Goal: Ask a question

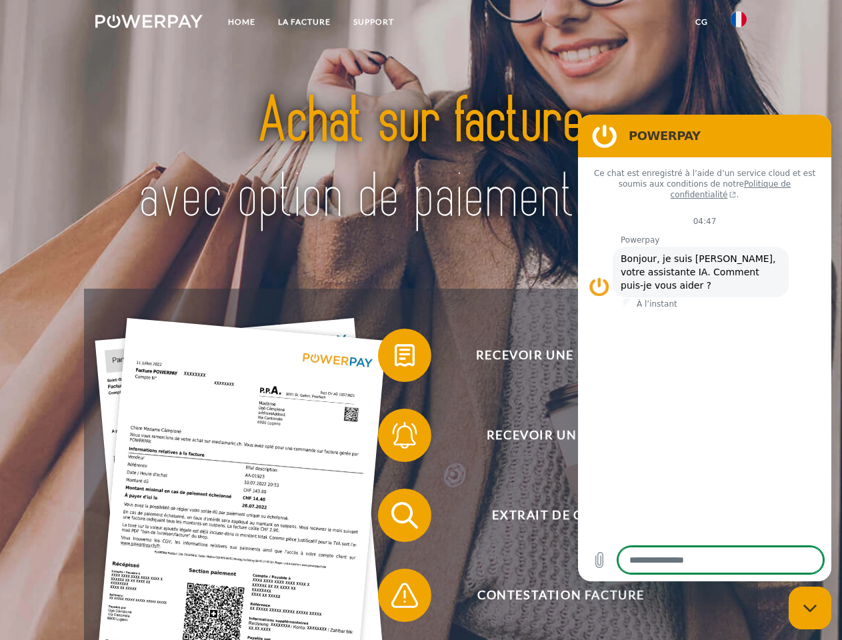
click at [149, 23] on img at bounding box center [148, 21] width 107 height 13
click at [739, 23] on img at bounding box center [739, 19] width 16 height 16
click at [701, 22] on link "CG" at bounding box center [701, 22] width 35 height 24
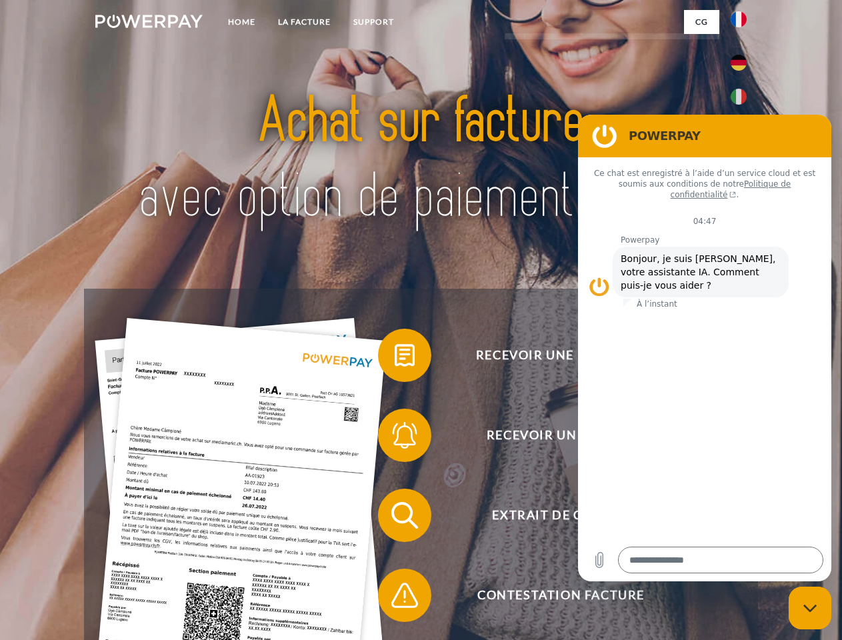
click at [395, 358] on span at bounding box center [384, 355] width 67 height 67
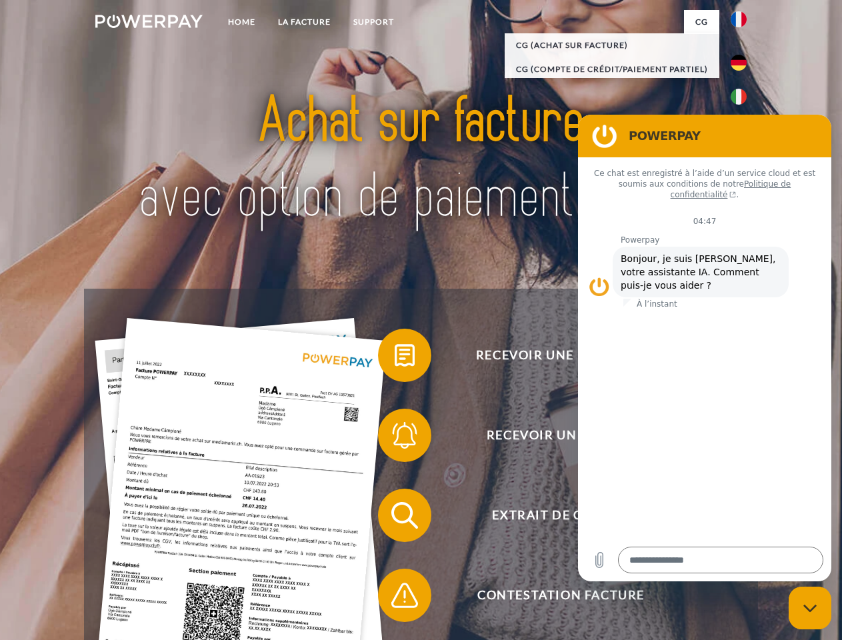
click at [395, 438] on span at bounding box center [384, 435] width 67 height 67
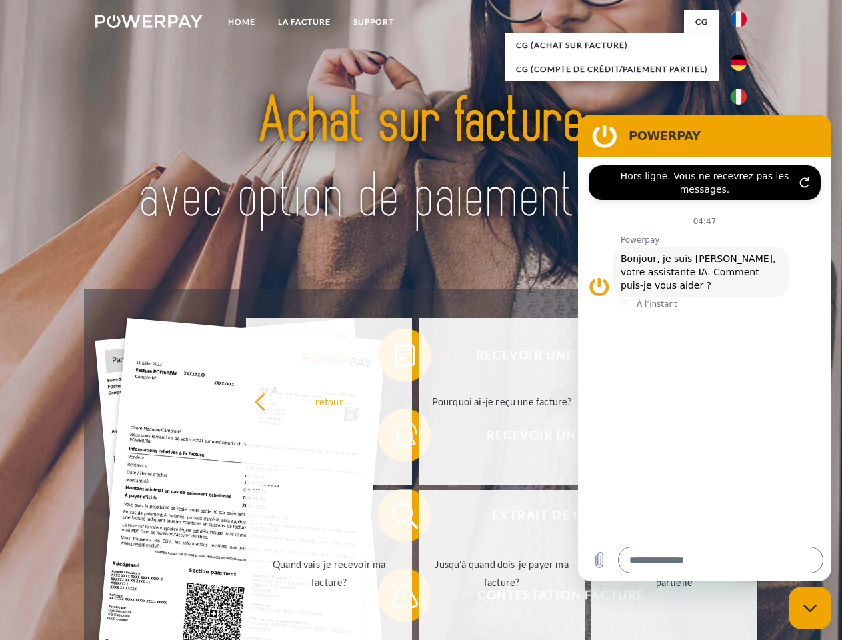
click at [419, 518] on link "Jusqu'à quand dois-je payer ma facture?" at bounding box center [502, 573] width 166 height 167
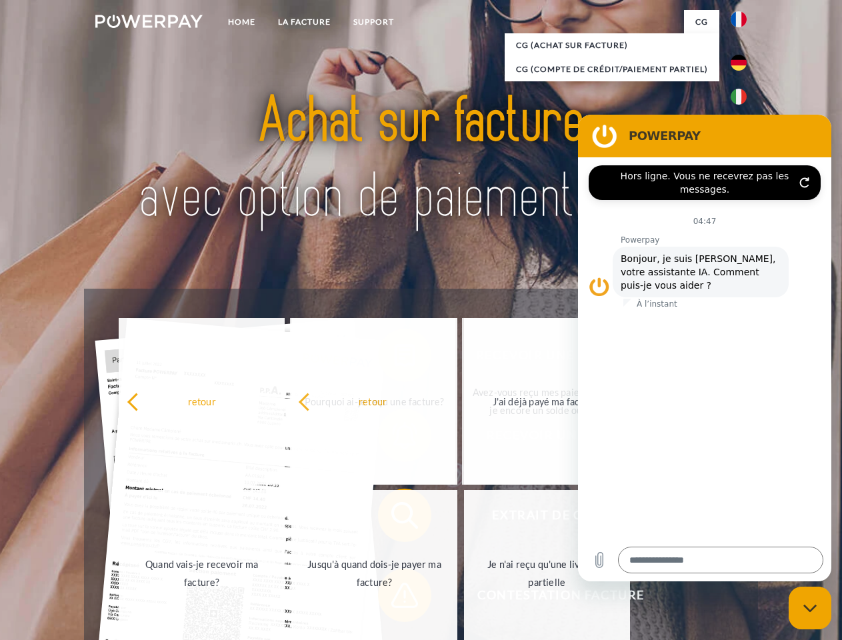
click at [395, 598] on span at bounding box center [384, 595] width 67 height 67
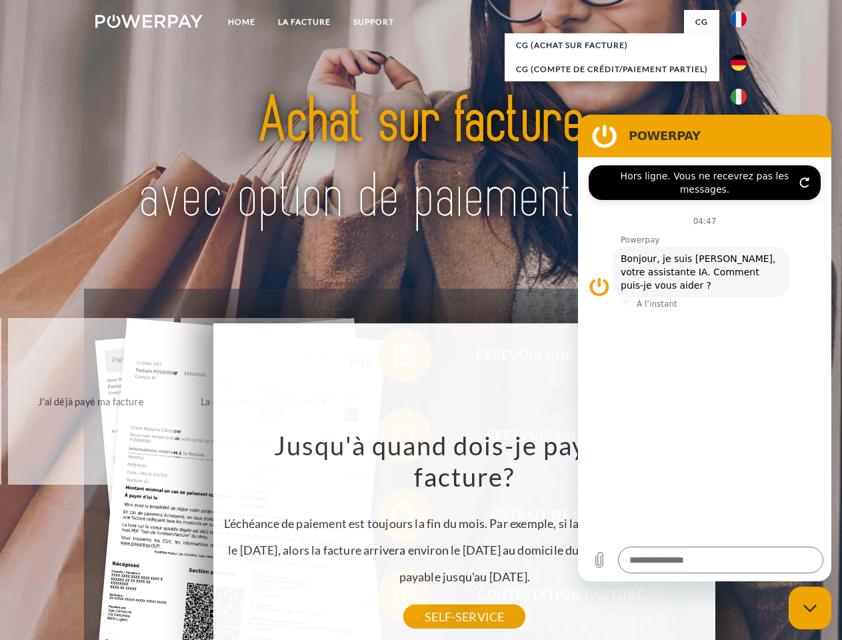
click at [810, 608] on icon "Fermer la fenêtre de messagerie" at bounding box center [810, 608] width 14 height 9
type textarea "*"
